Goal: Check status

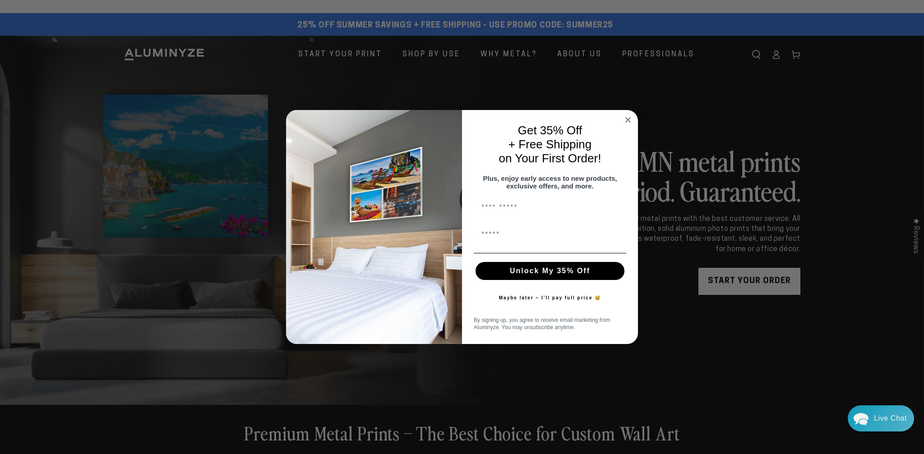
click at [175, 50] on div "Close dialog Get 35% Off + Free Shipping on Your First Order! Plus, enjoy early…" at bounding box center [462, 227] width 924 height 454
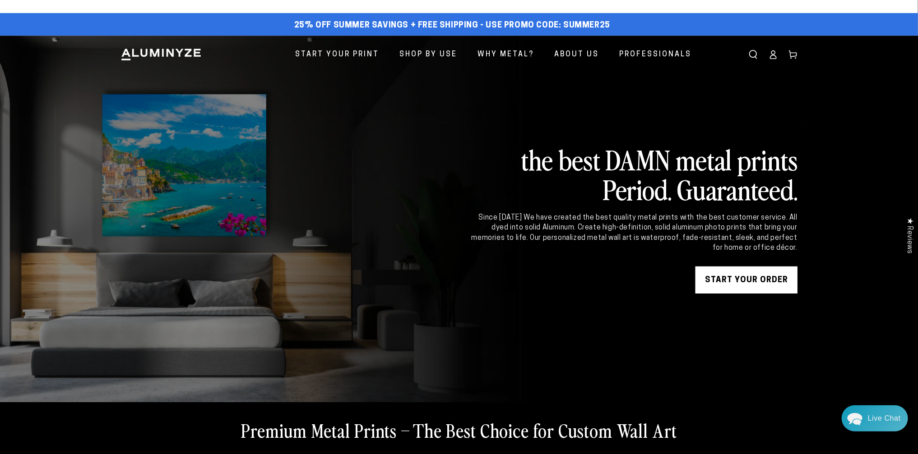
click at [775, 54] on ellipse at bounding box center [773, 53] width 4 height 4
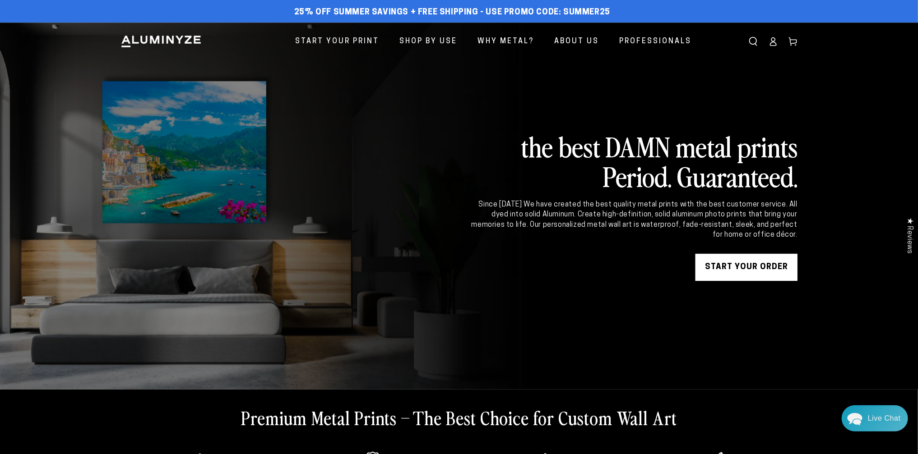
click at [775, 42] on icon at bounding box center [773, 44] width 6 height 4
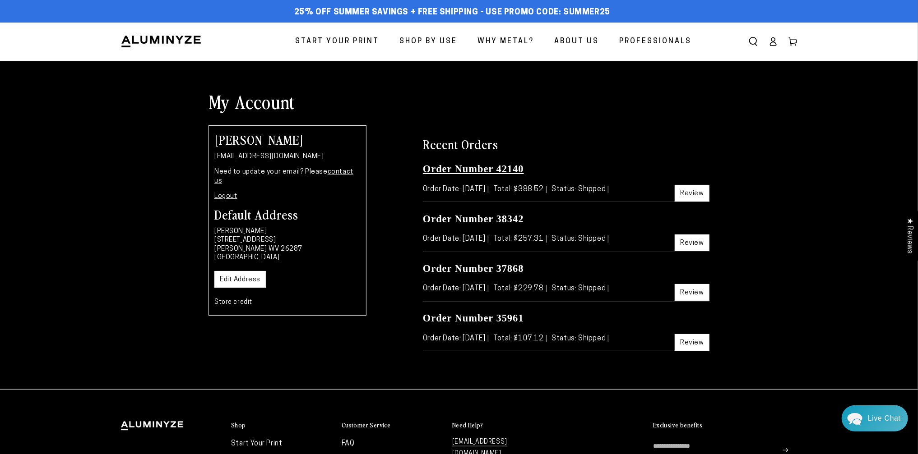
click at [516, 172] on link "Order Number 42140" at bounding box center [473, 168] width 101 height 11
